Goal: Information Seeking & Learning: Find specific fact

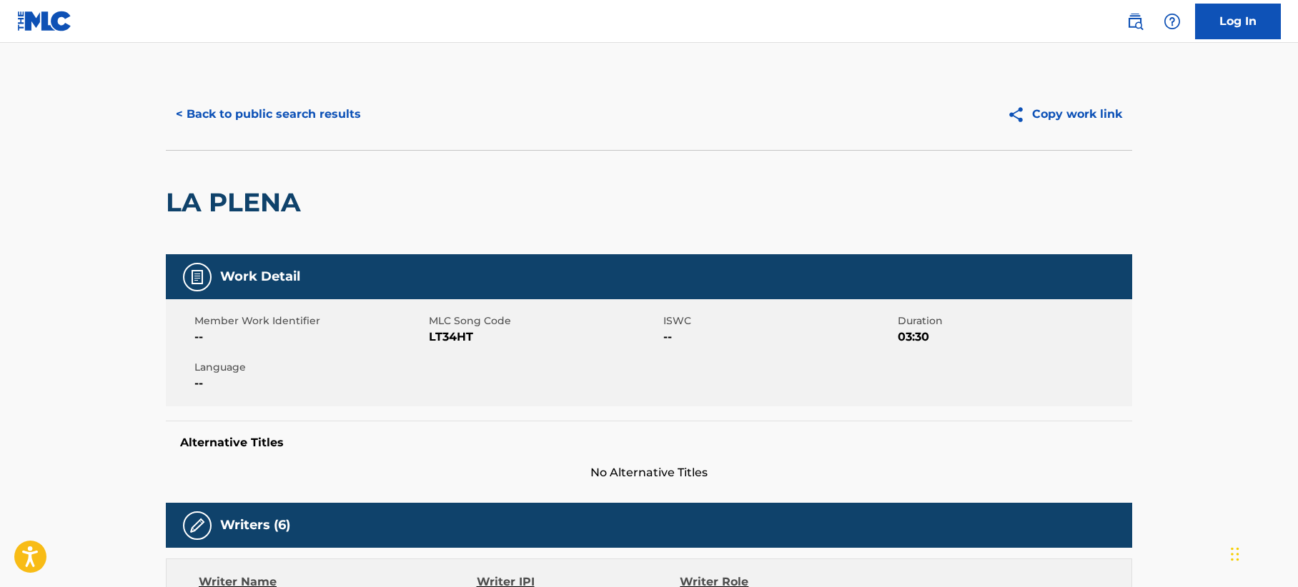
click at [264, 105] on button "< Back to public search results" at bounding box center [268, 114] width 205 height 36
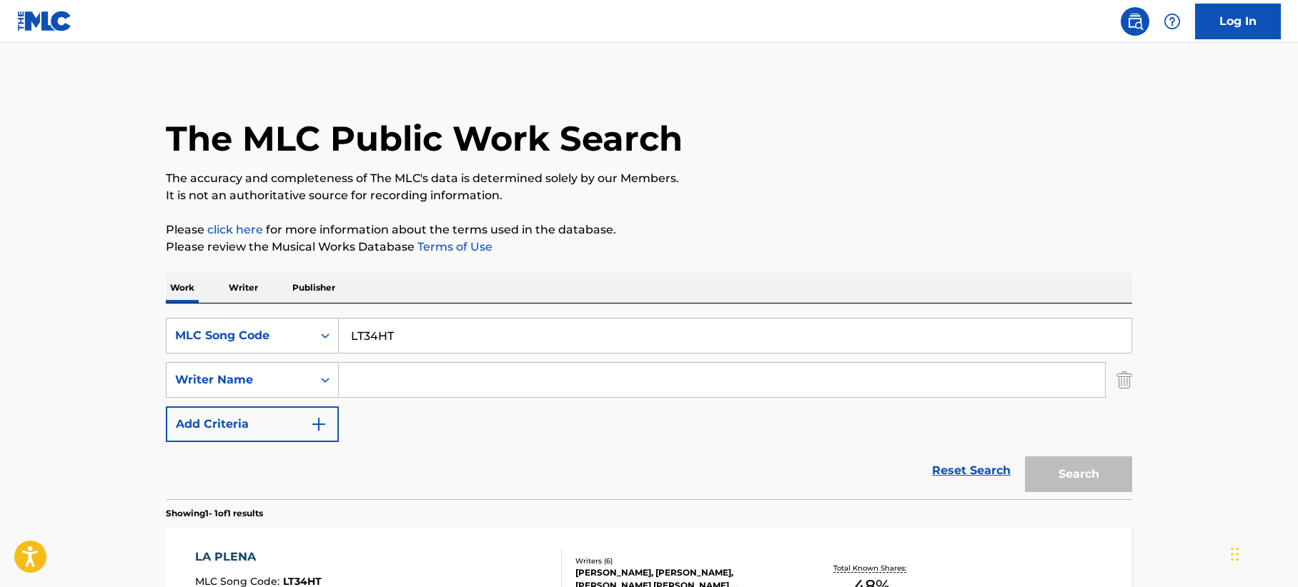
scroll to position [109, 0]
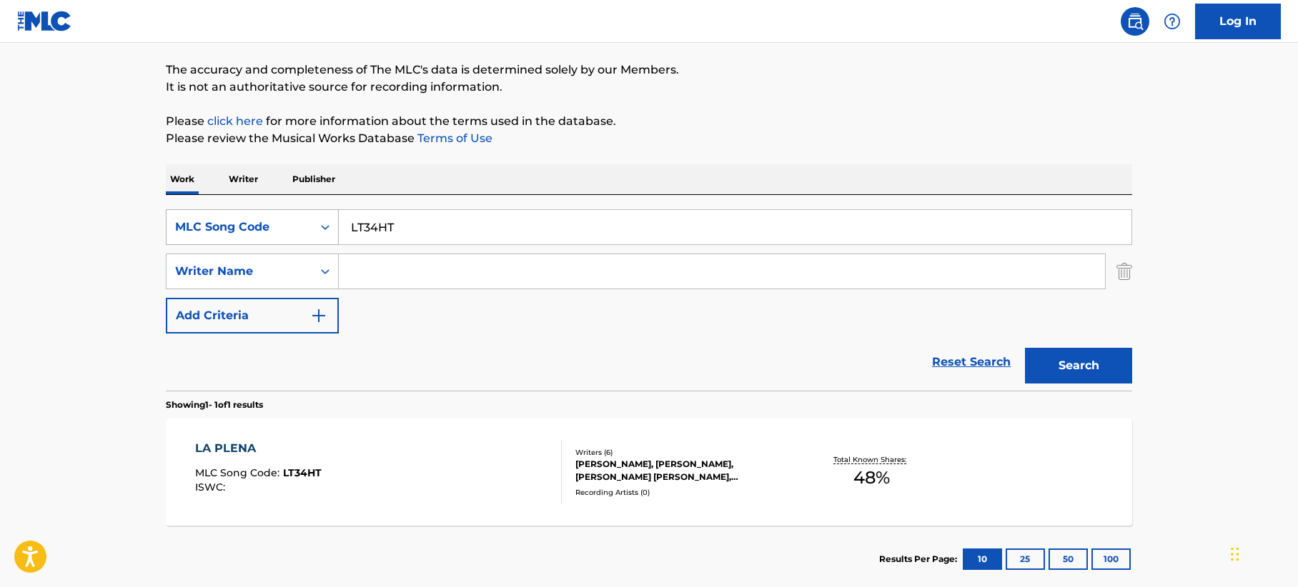
drag, startPoint x: 414, startPoint y: 223, endPoint x: 189, endPoint y: 220, distance: 225.1
click at [184, 225] on div "SearchWithCriteria37faeba4-bfad-4016-9a41-d91039ef1744 MLC Song Code LT34HT" at bounding box center [649, 227] width 966 height 36
paste input "W55LIO"
type input "W55LIO"
click at [1044, 359] on button "Search" at bounding box center [1078, 366] width 107 height 36
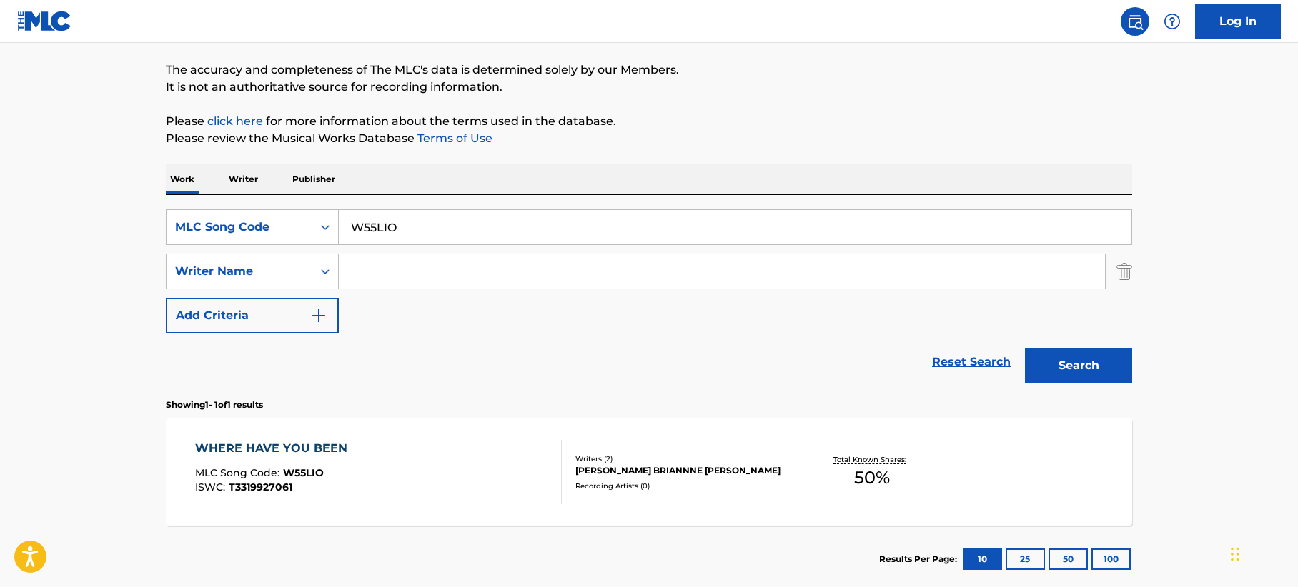
click at [447, 479] on div "WHERE HAVE YOU BEEN MLC Song Code : W55LIO ISWC : T3319927061" at bounding box center [378, 472] width 367 height 64
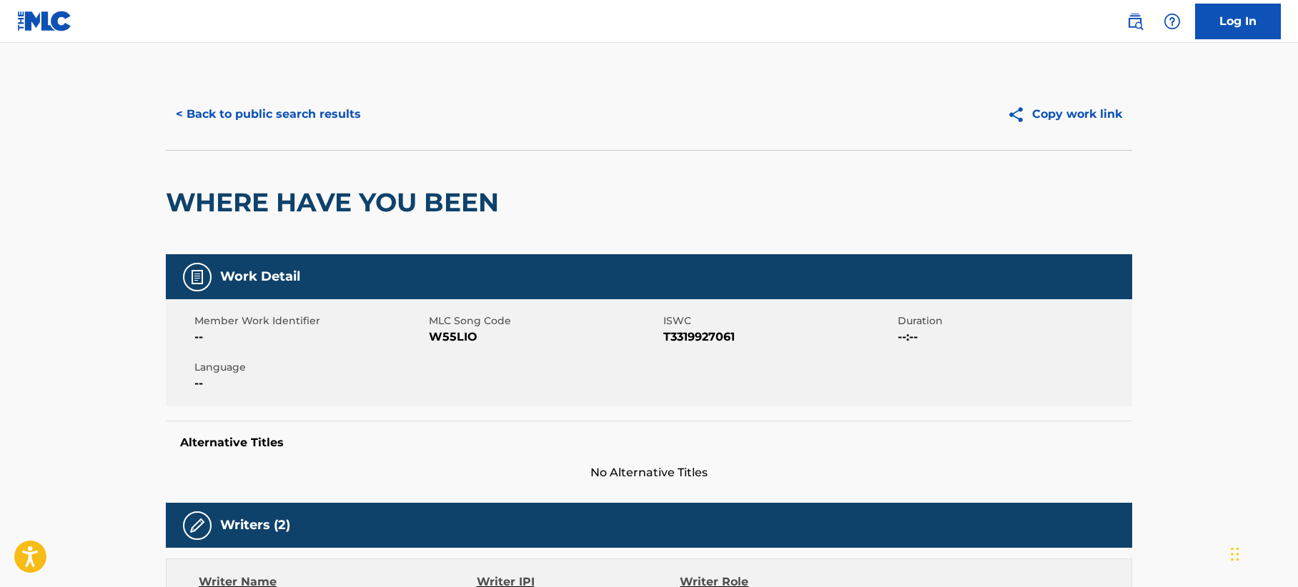
click at [298, 106] on button "< Back to public search results" at bounding box center [268, 114] width 205 height 36
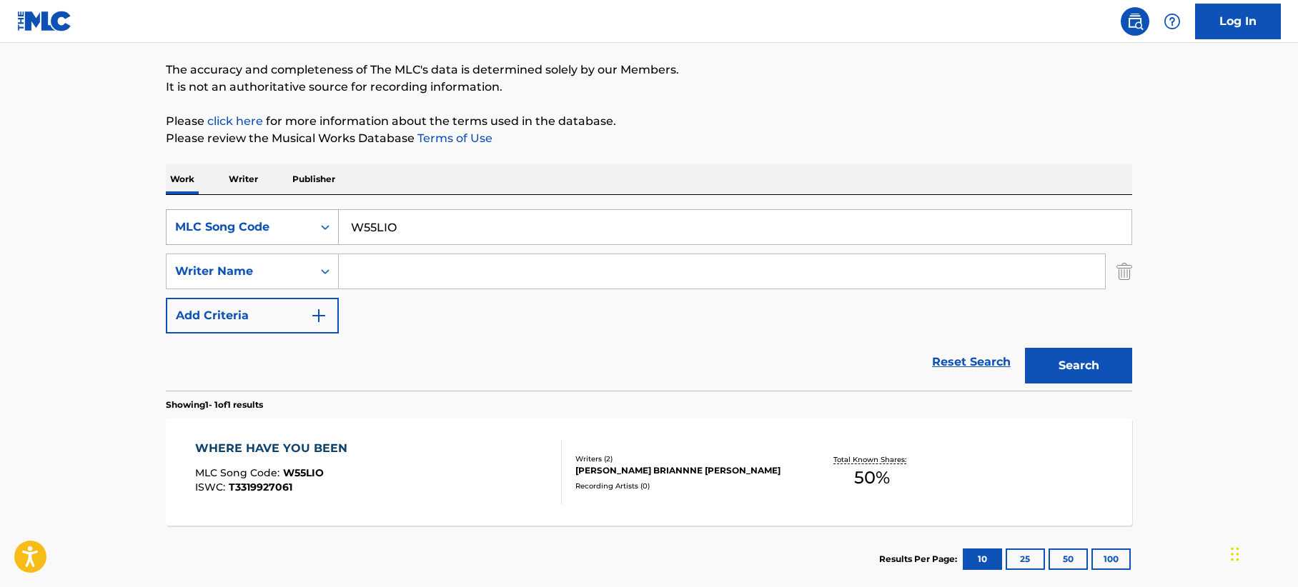
click at [284, 224] on div "MLC Song Code" at bounding box center [239, 227] width 129 height 17
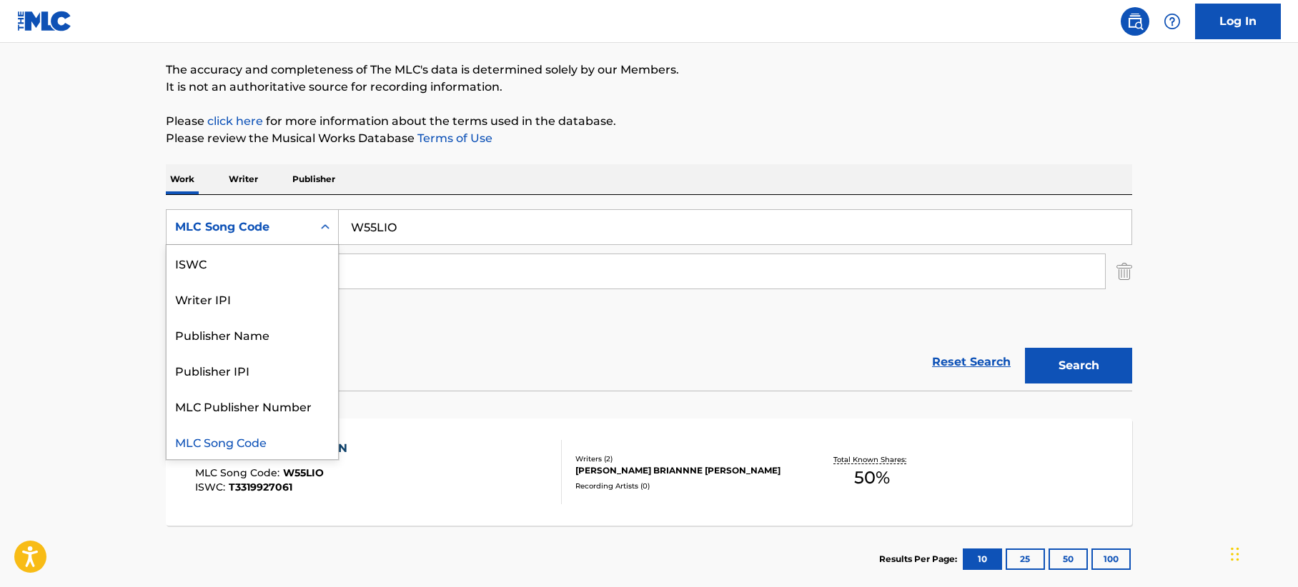
scroll to position [0, 0]
click at [235, 270] on div "Work Title" at bounding box center [253, 263] width 172 height 36
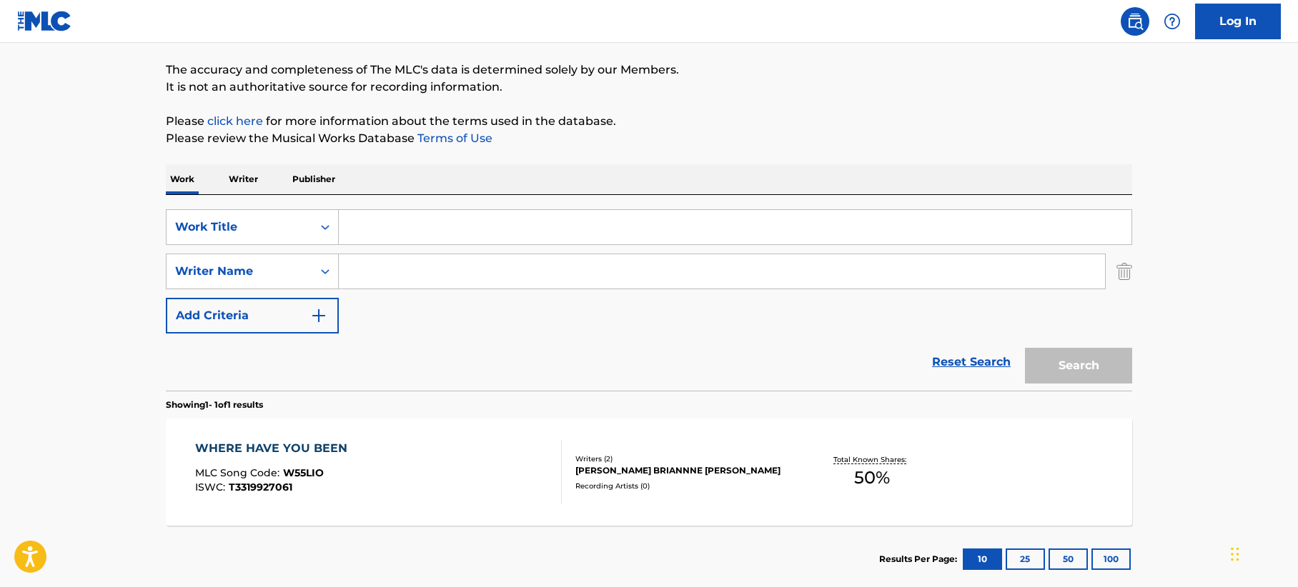
click at [391, 229] on input "Search Form" at bounding box center [735, 227] width 793 height 34
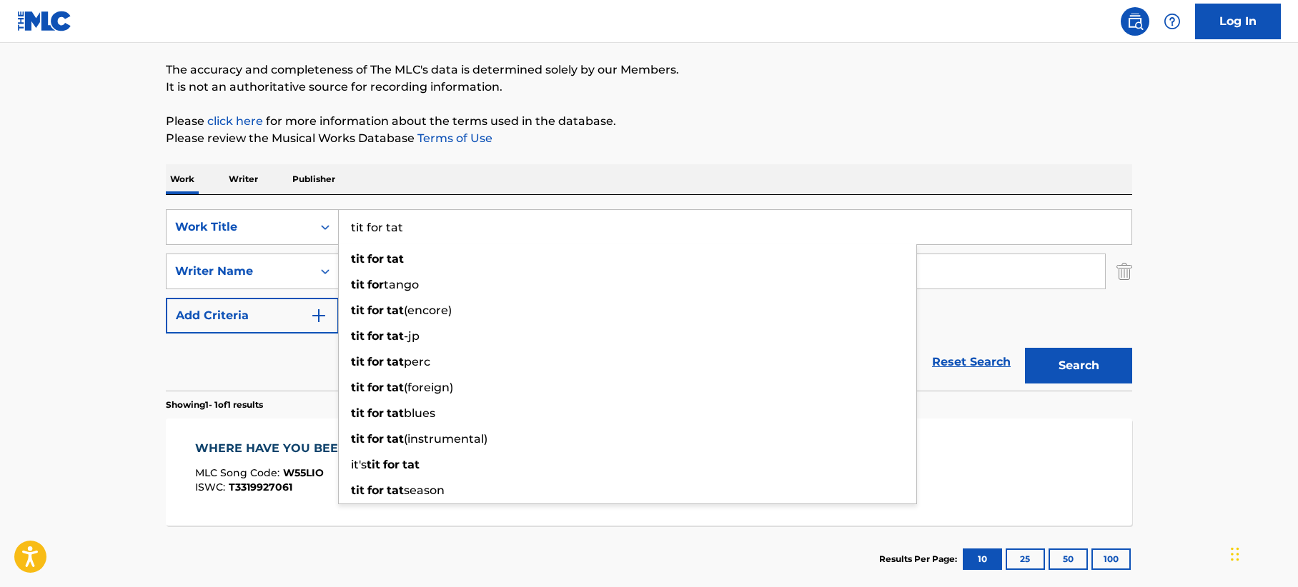
type input "tit for tat"
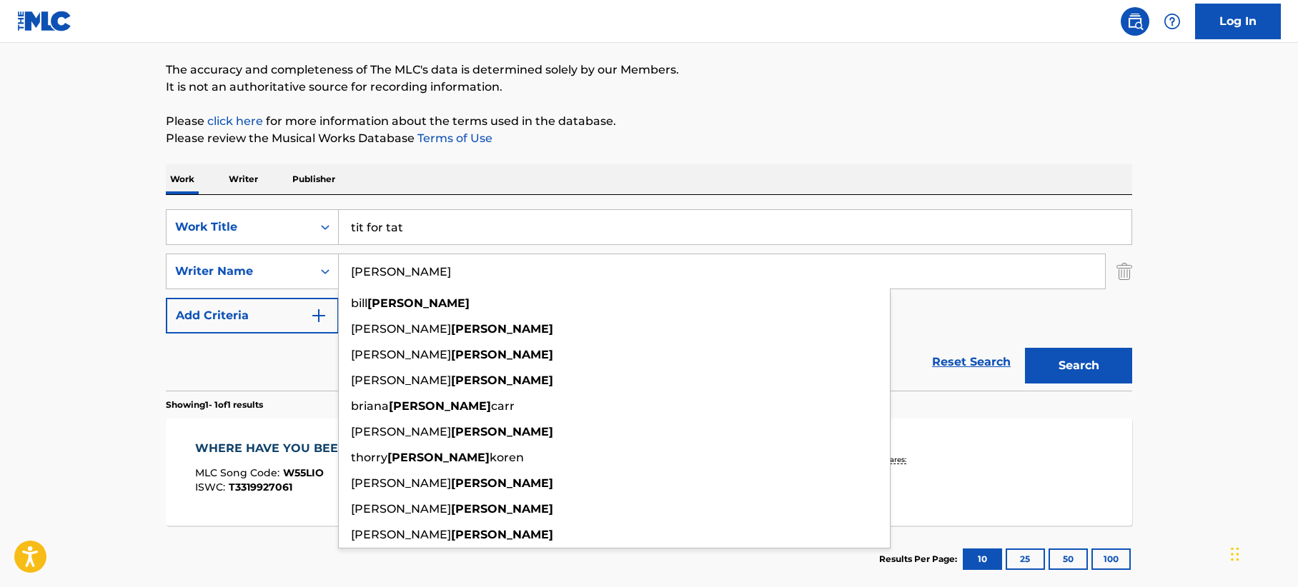
click at [1025, 348] on button "Search" at bounding box center [1078, 366] width 107 height 36
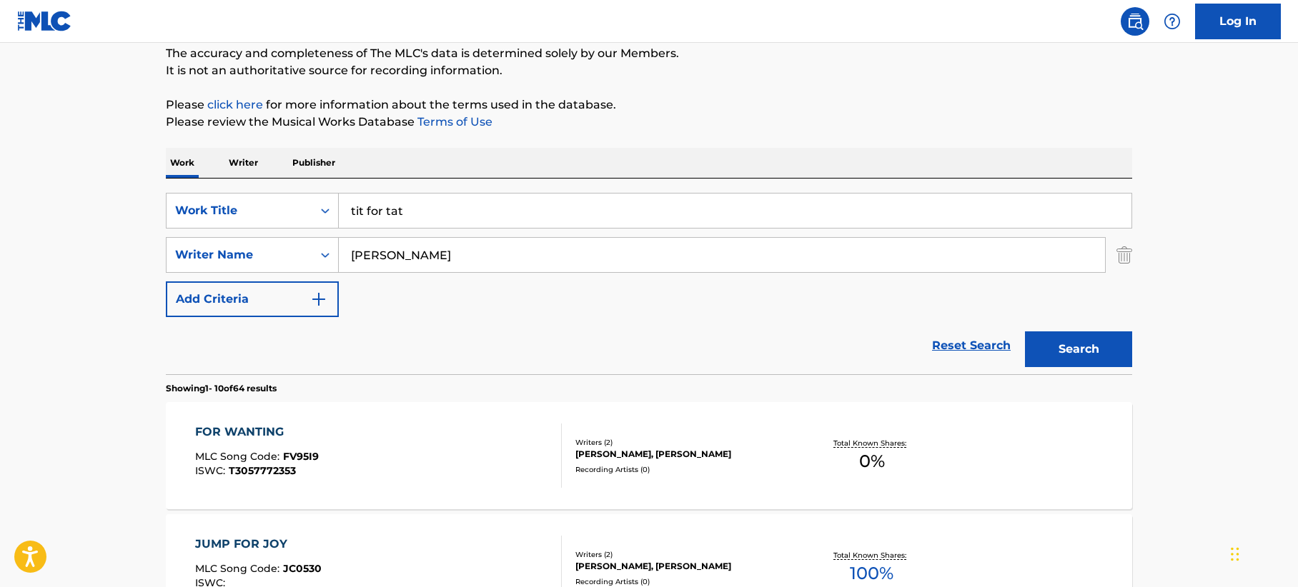
scroll to position [37, 0]
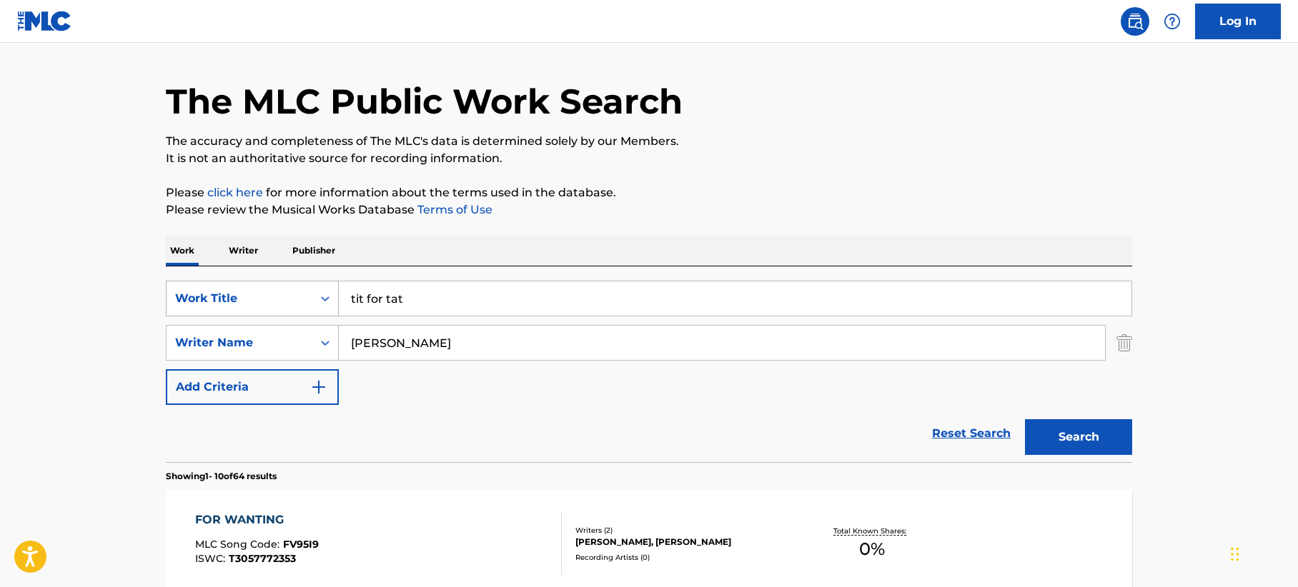
drag, startPoint x: 419, startPoint y: 343, endPoint x: 237, endPoint y: 305, distance: 185.4
click at [237, 305] on div "SearchWithCriteria2adf43de-5631-4e39-8152-69ce716a4907 Work Title tit for tat S…" at bounding box center [649, 343] width 966 height 124
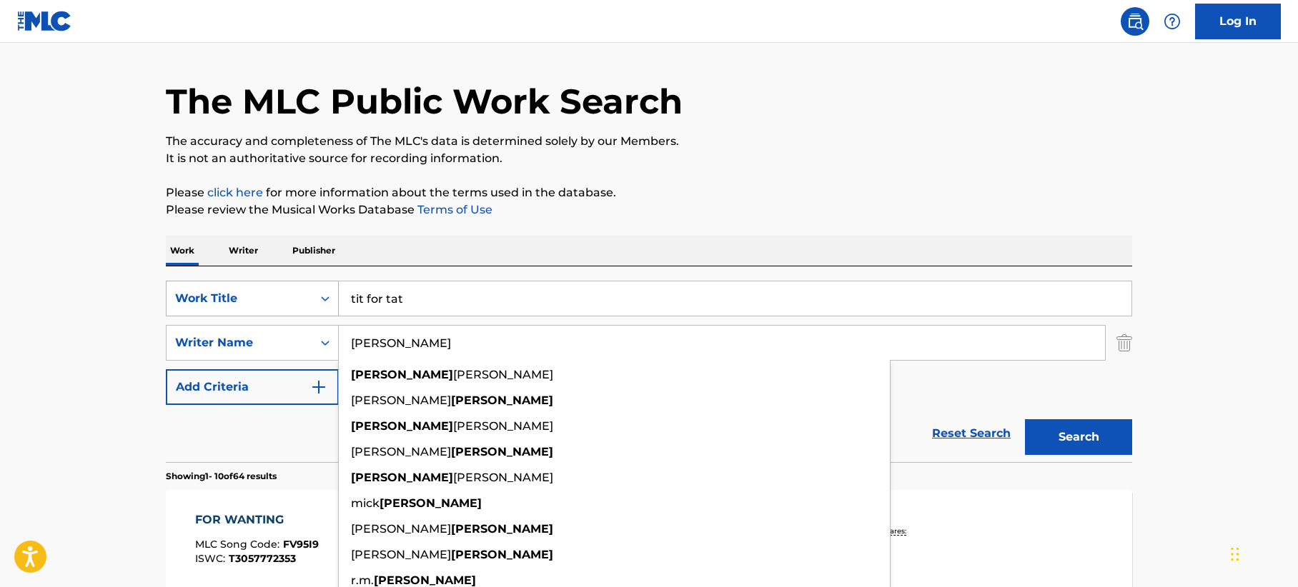
type input "[PERSON_NAME]"
click at [1025, 419] on button "Search" at bounding box center [1078, 437] width 107 height 36
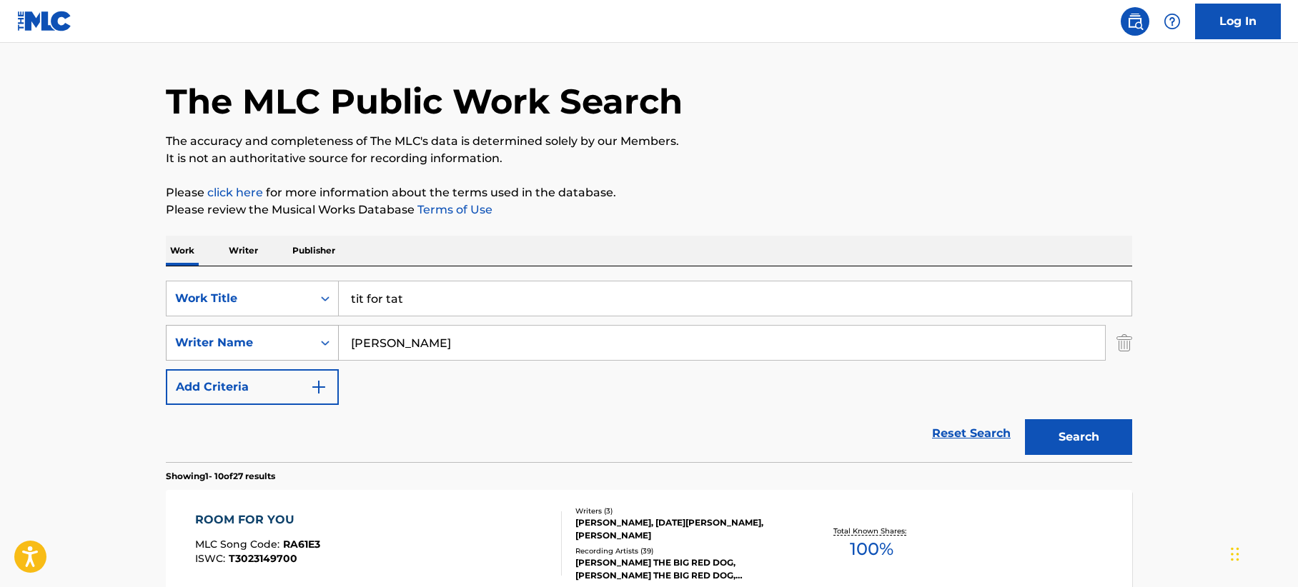
drag, startPoint x: 422, startPoint y: 343, endPoint x: 241, endPoint y: 342, distance: 181.5
click at [241, 342] on div "SearchWithCriteriaae116688-adc7-4665-81e5-dd0ca76d2911 Writer Name [PERSON_NAME]" at bounding box center [649, 343] width 966 height 36
click at [1025, 419] on button "Search" at bounding box center [1078, 437] width 107 height 36
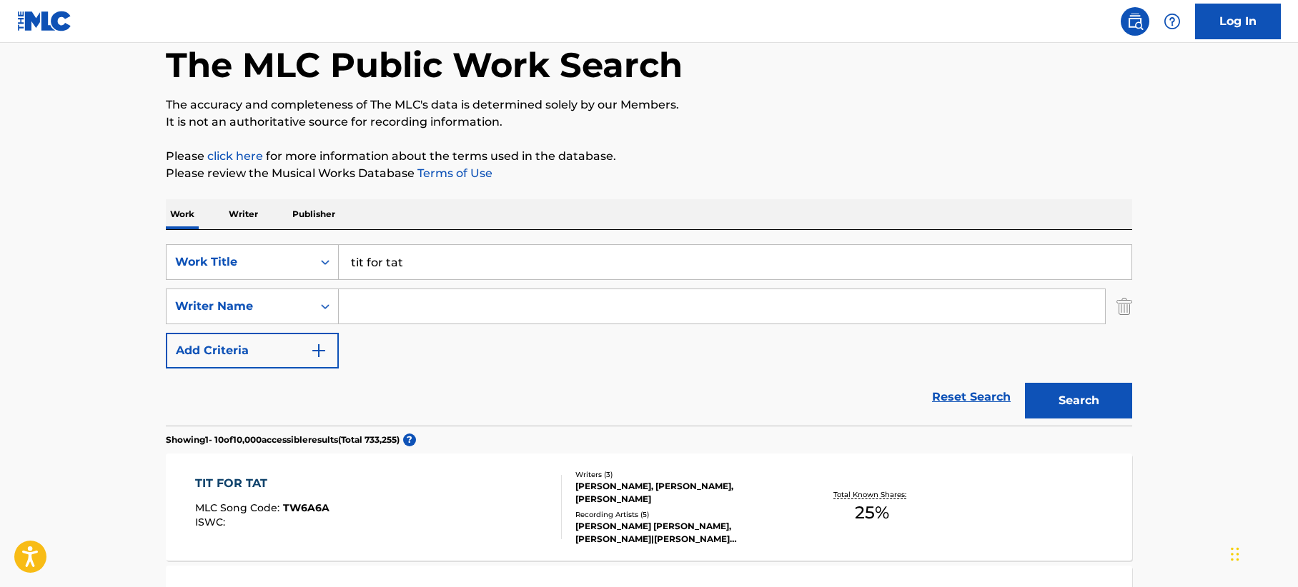
scroll to position [0, 0]
